Goal: Information Seeking & Learning: Learn about a topic

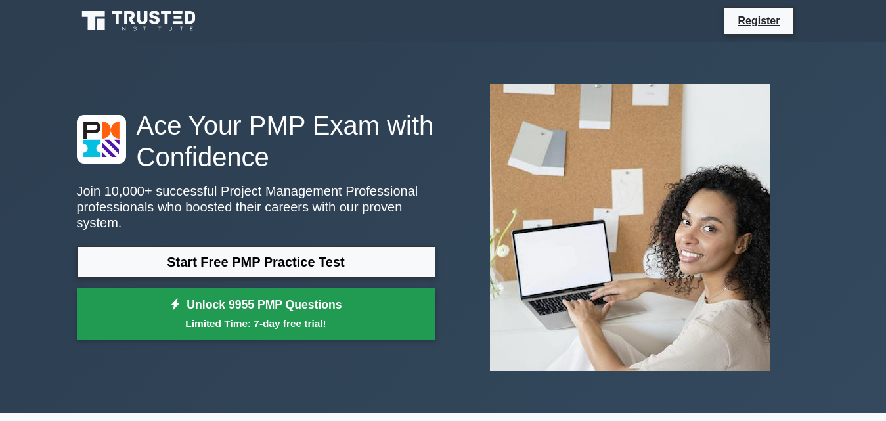
click at [283, 316] on small "Limited Time: 7-day free trial!" at bounding box center [256, 323] width 326 height 15
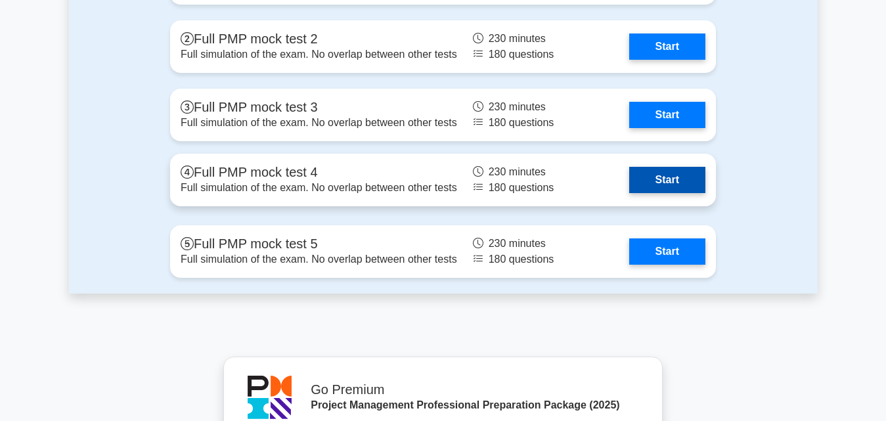
scroll to position [3933, 0]
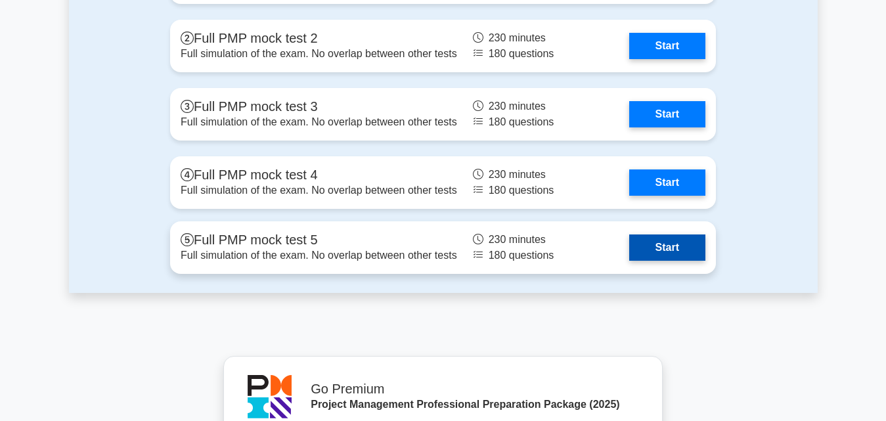
click at [669, 247] on link "Start" at bounding box center [667, 248] width 76 height 26
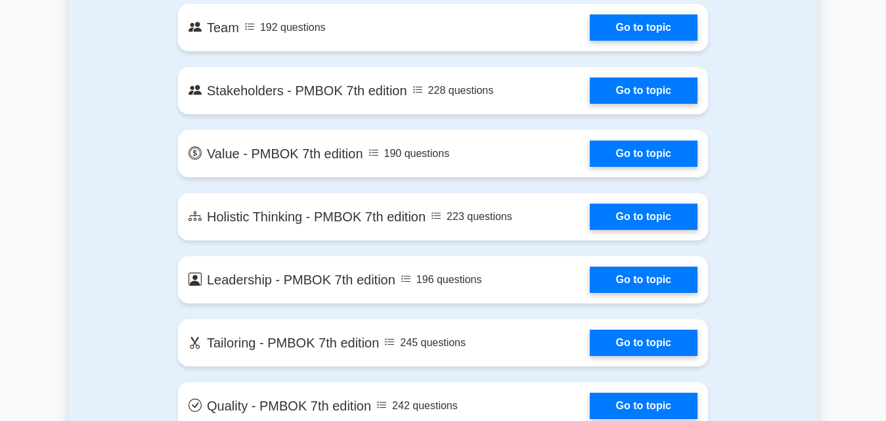
scroll to position [2531, 0]
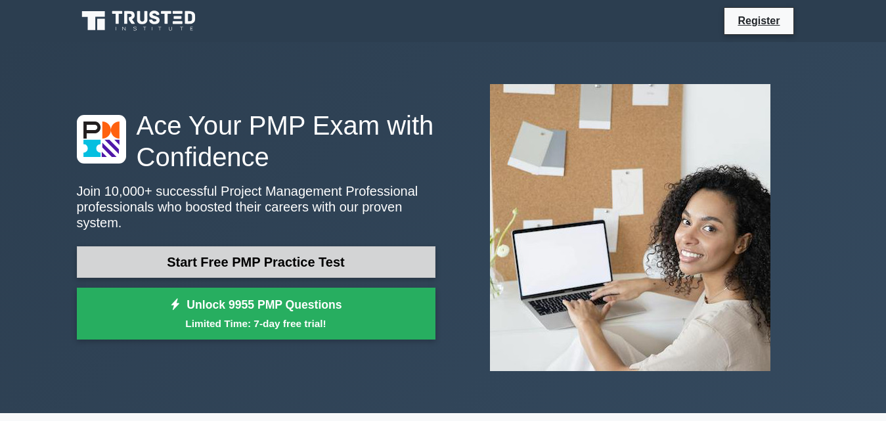
click at [338, 258] on link "Start Free PMP Practice Test" at bounding box center [256, 262] width 359 height 32
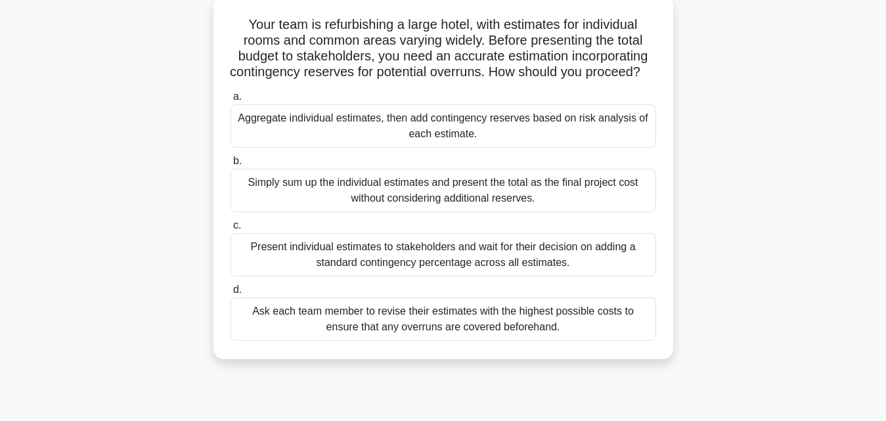
scroll to position [78, 0]
